Goal: Information Seeking & Learning: Learn about a topic

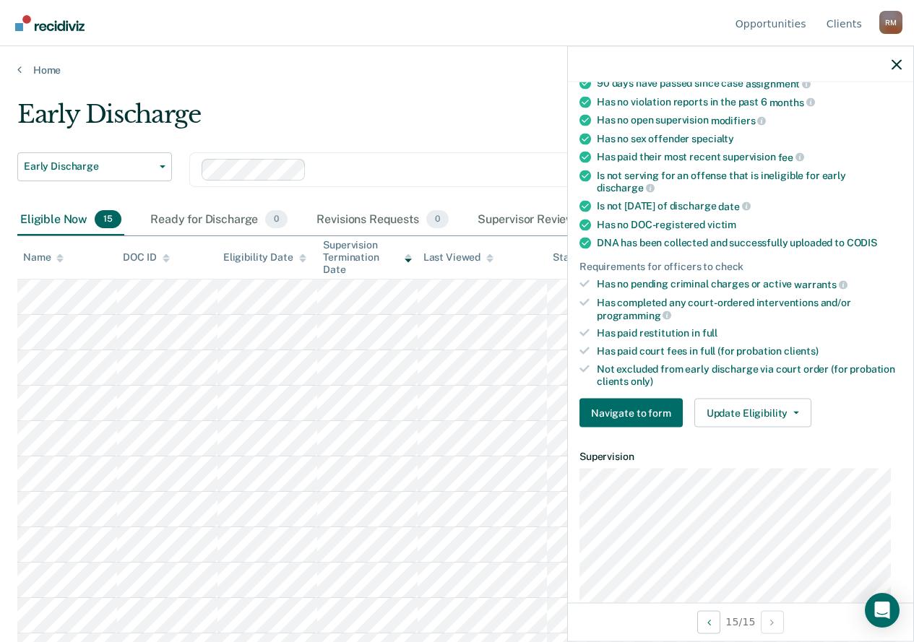
scroll to position [217, 0]
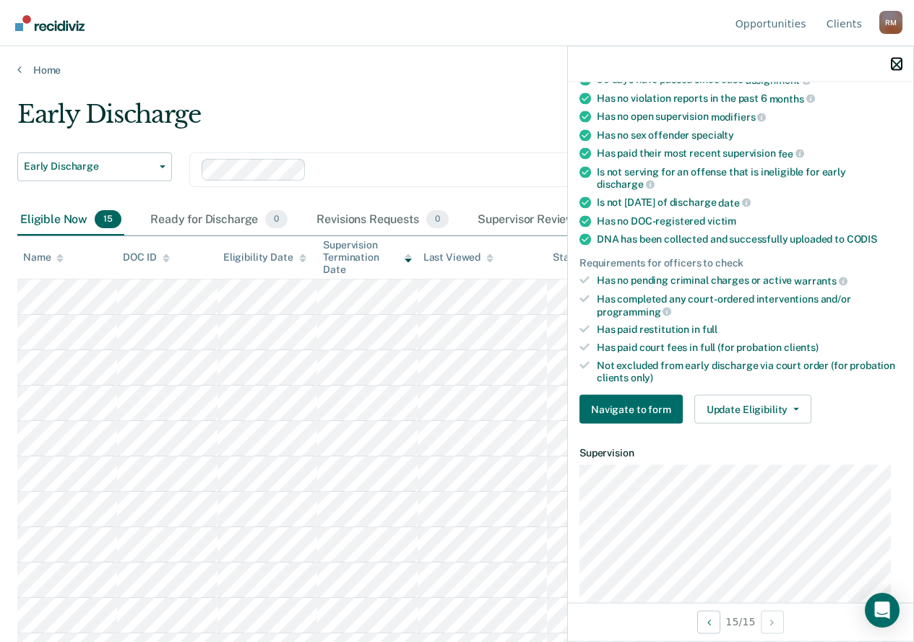
click at [900, 66] on icon "button" at bounding box center [897, 64] width 10 height 10
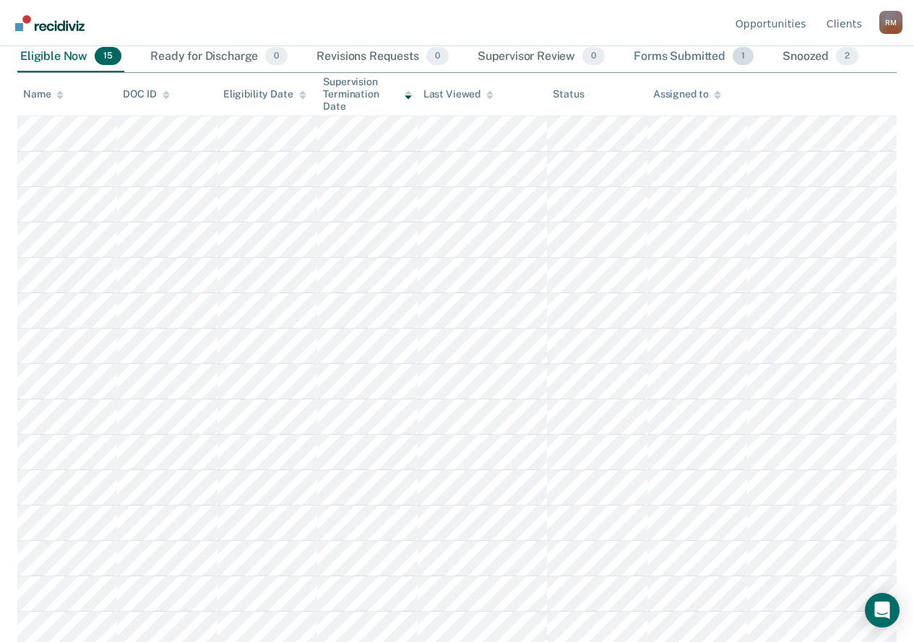
scroll to position [168, 0]
